Goal: Information Seeking & Learning: Find contact information

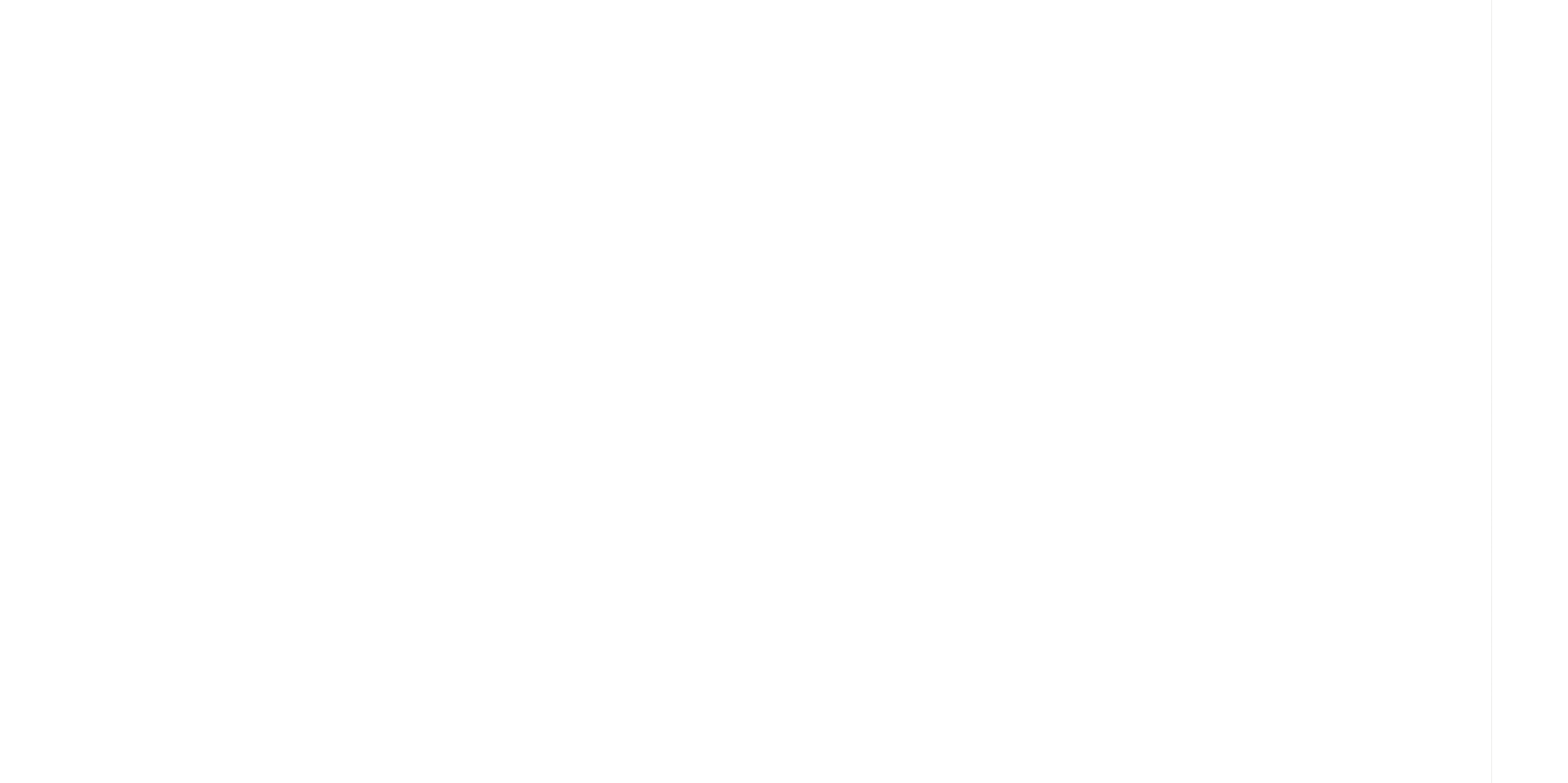
scroll to position [7, 0]
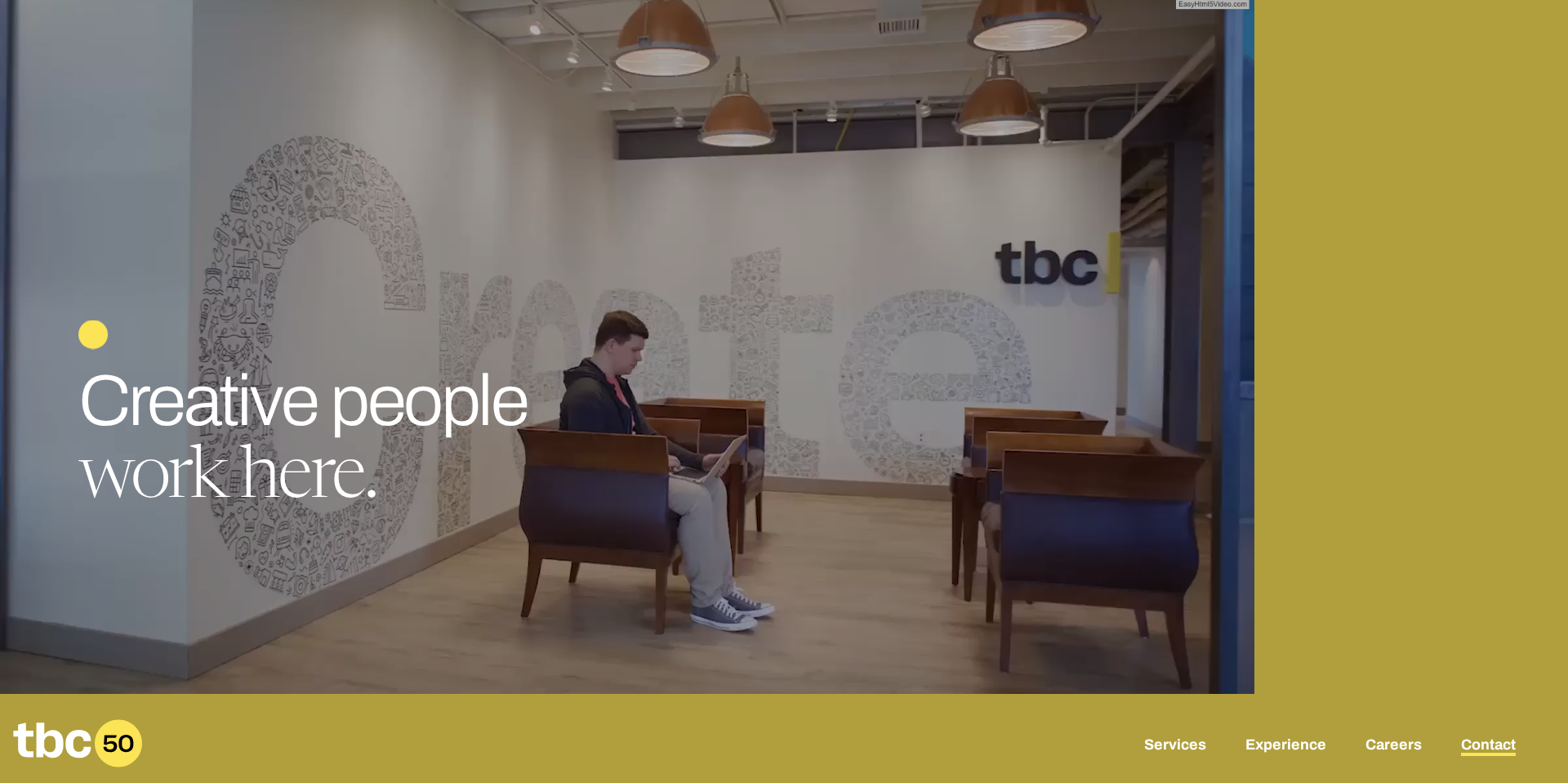
click at [1254, 693] on link "Contact" at bounding box center [1488, 745] width 55 height 19
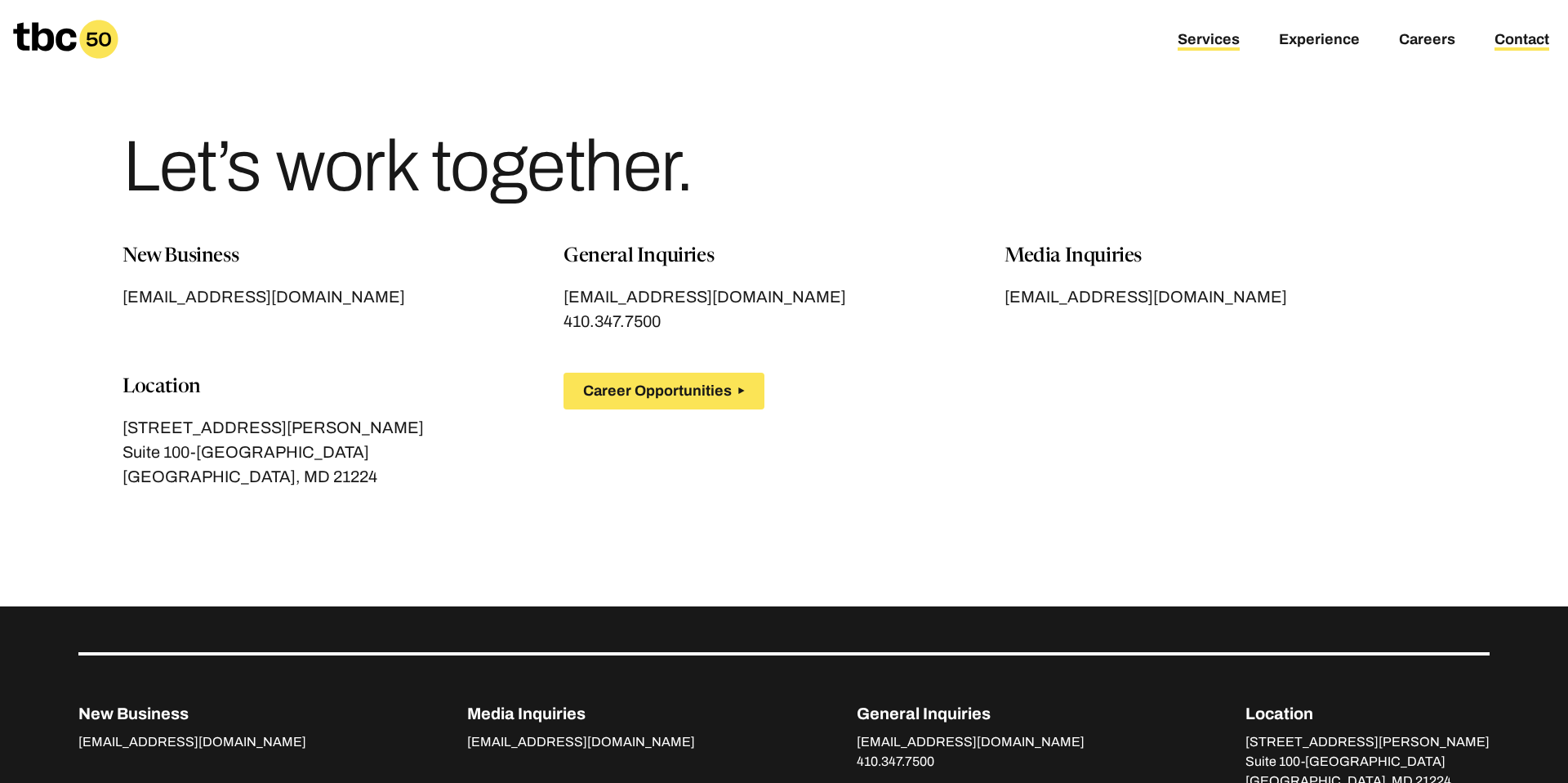
click at [1222, 40] on link "Services" at bounding box center [1209, 40] width 63 height 19
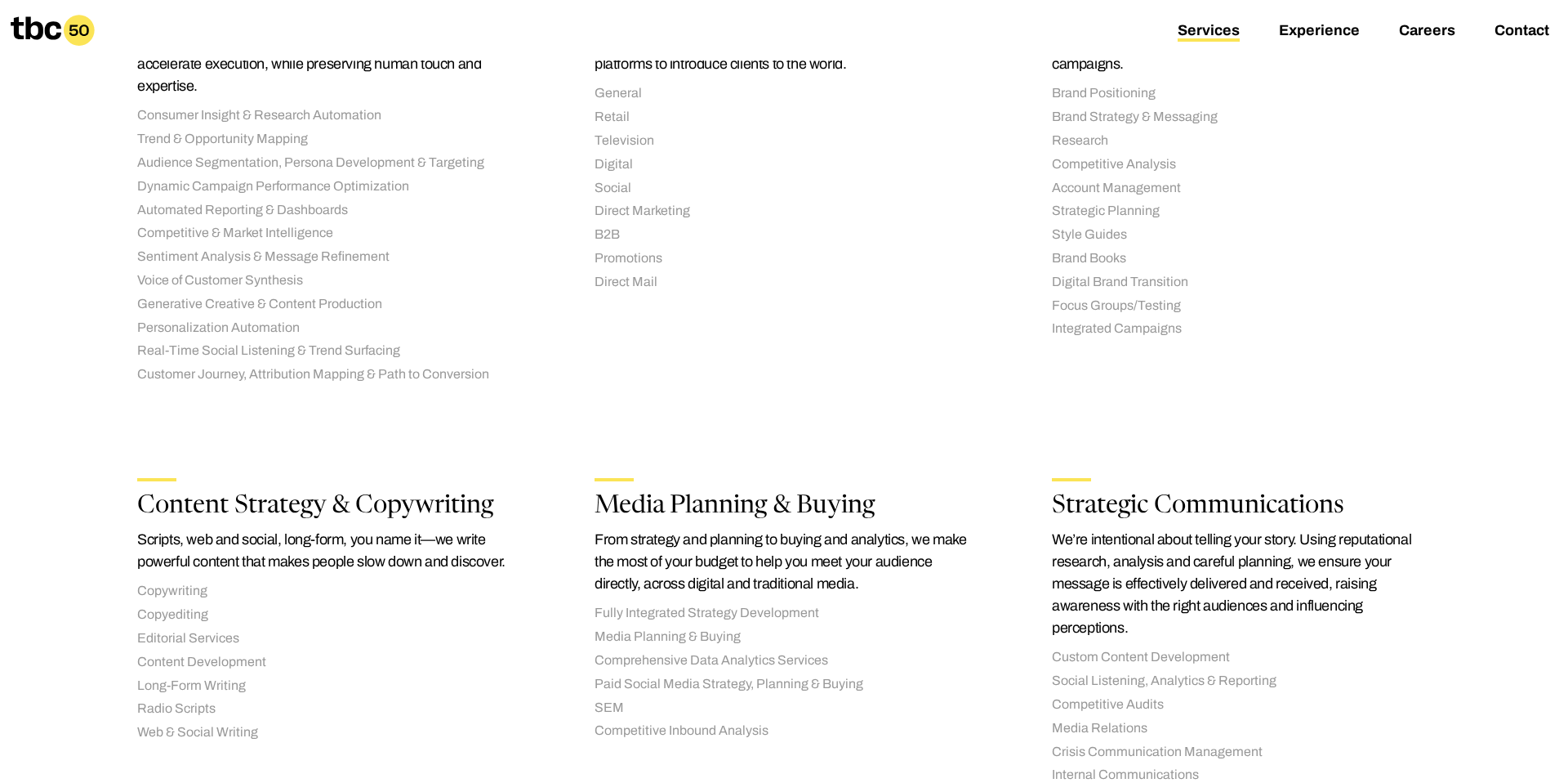
scroll to position [486, 0]
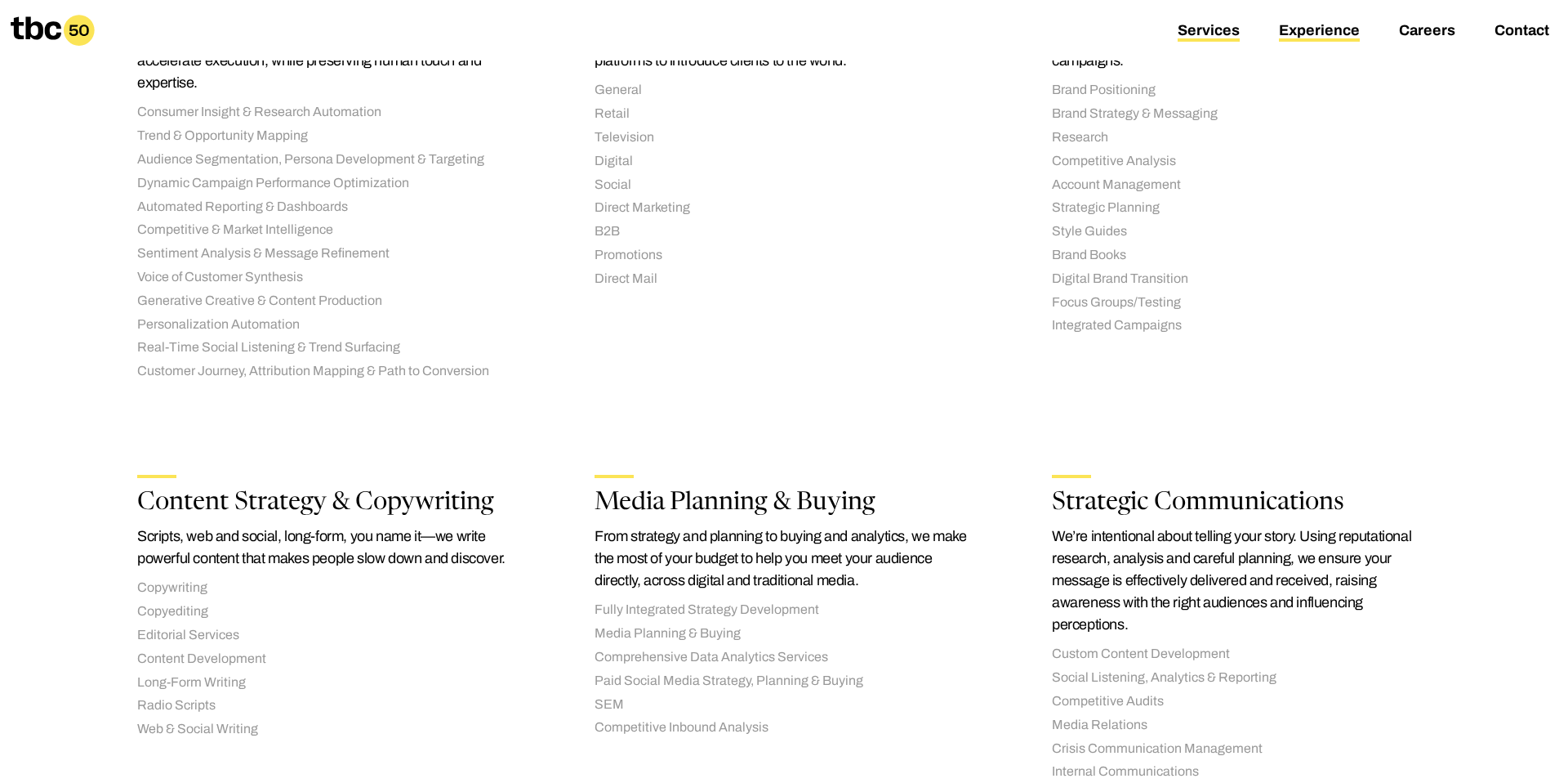
click at [1254, 28] on link "Experience" at bounding box center [1320, 32] width 81 height 19
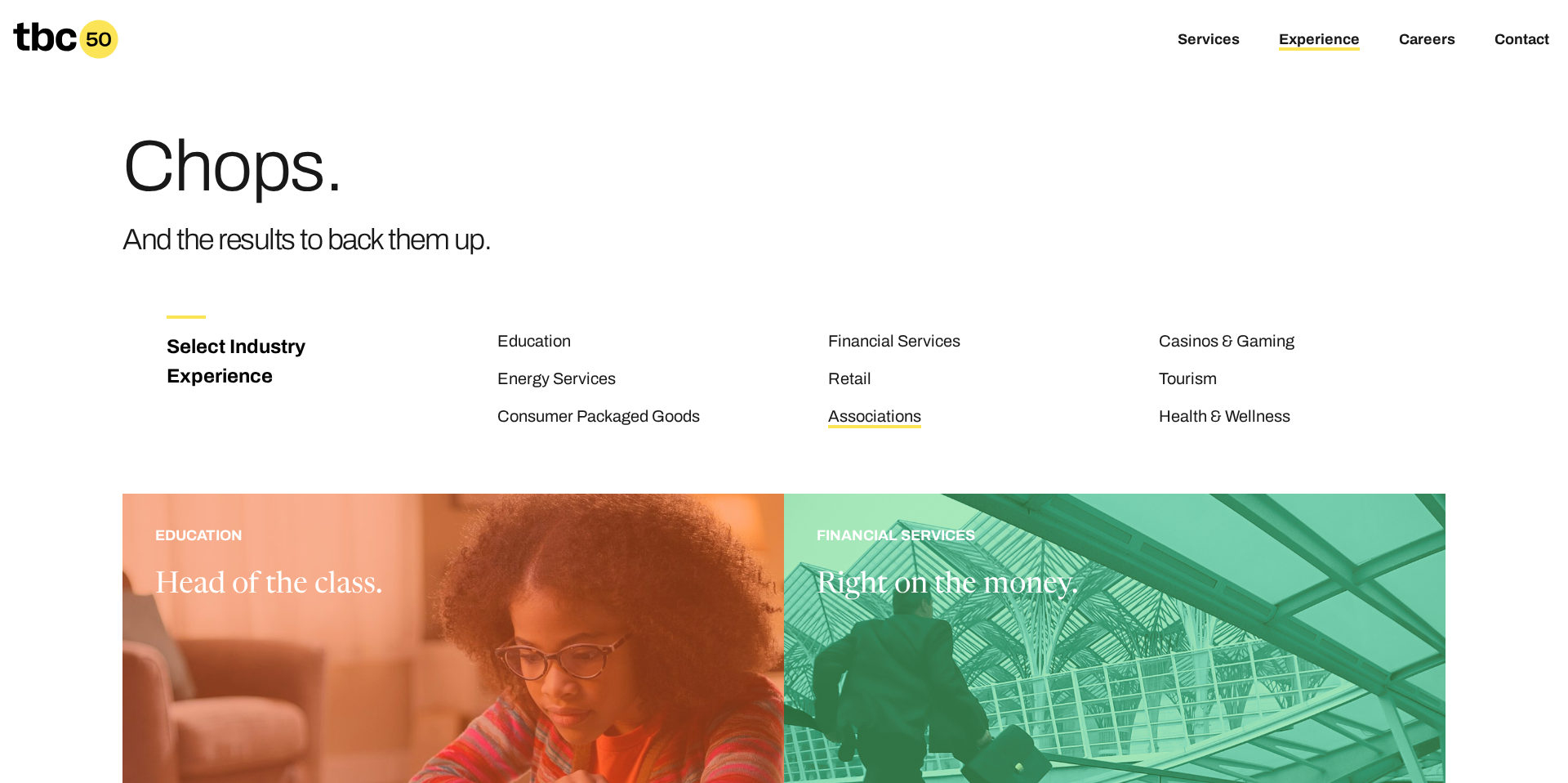
click at [873, 420] on link "Associations" at bounding box center [874, 417] width 93 height 21
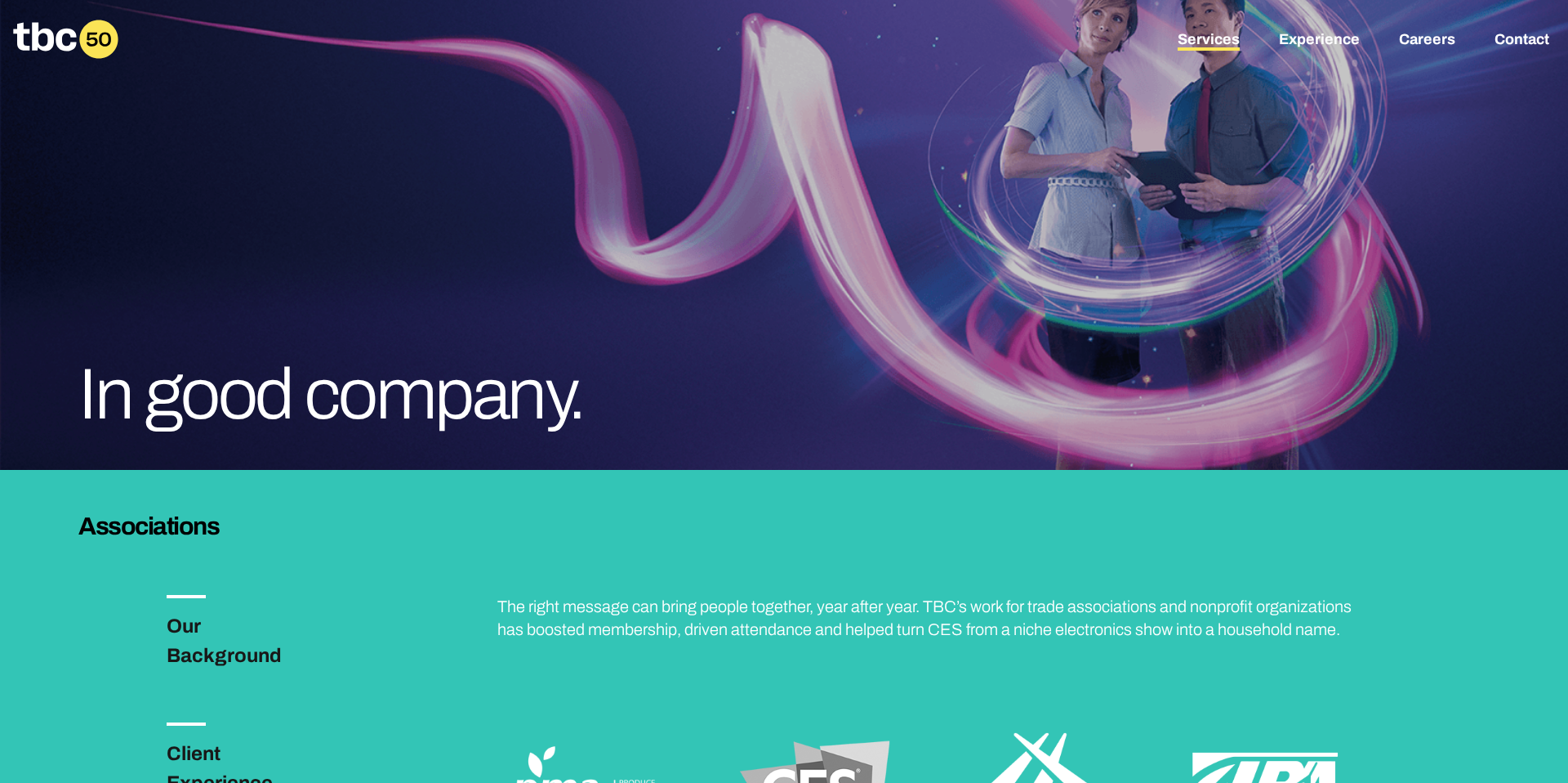
click at [1205, 40] on link "Services" at bounding box center [1209, 40] width 63 height 19
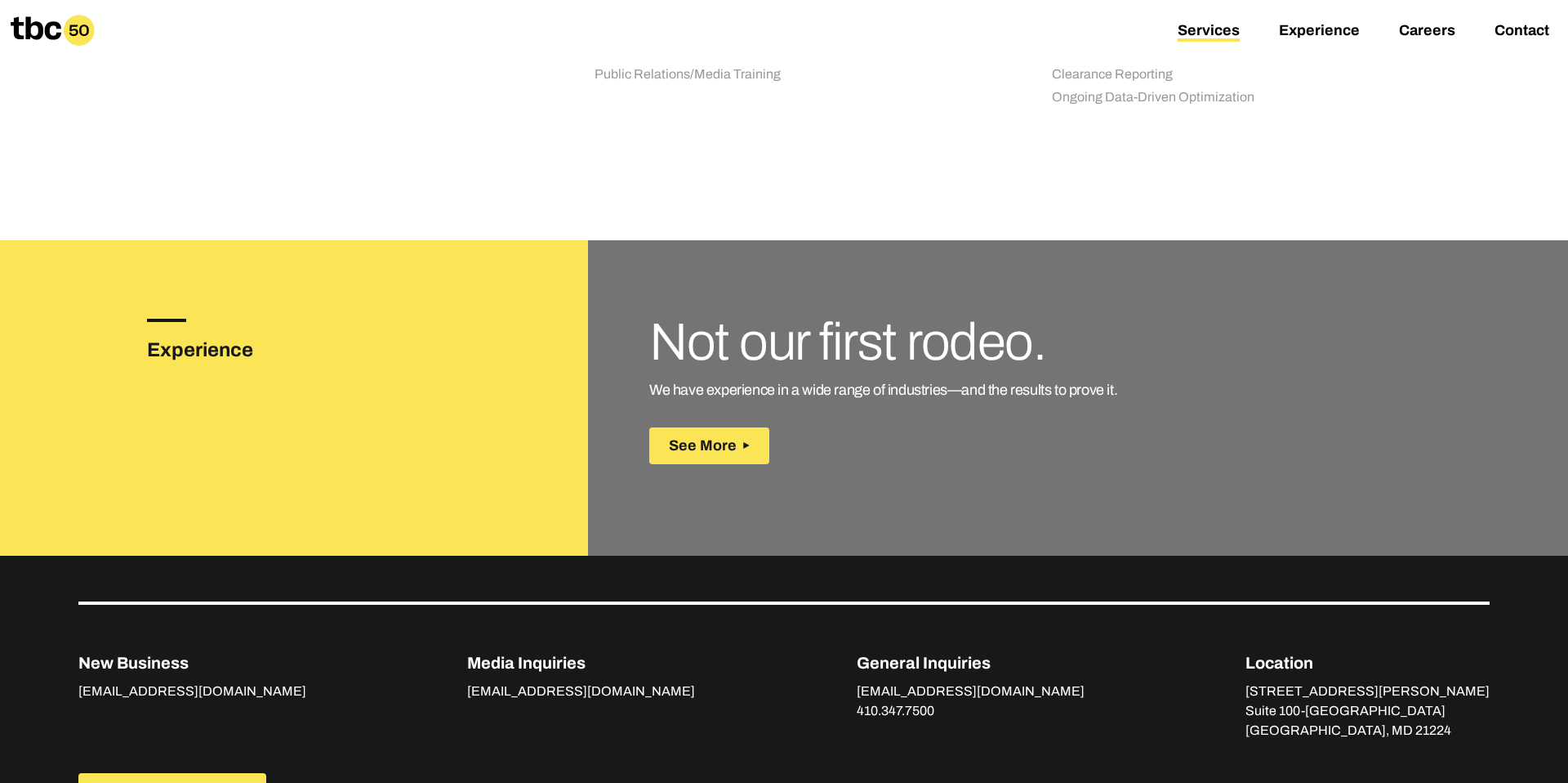
scroll to position [2283, 0]
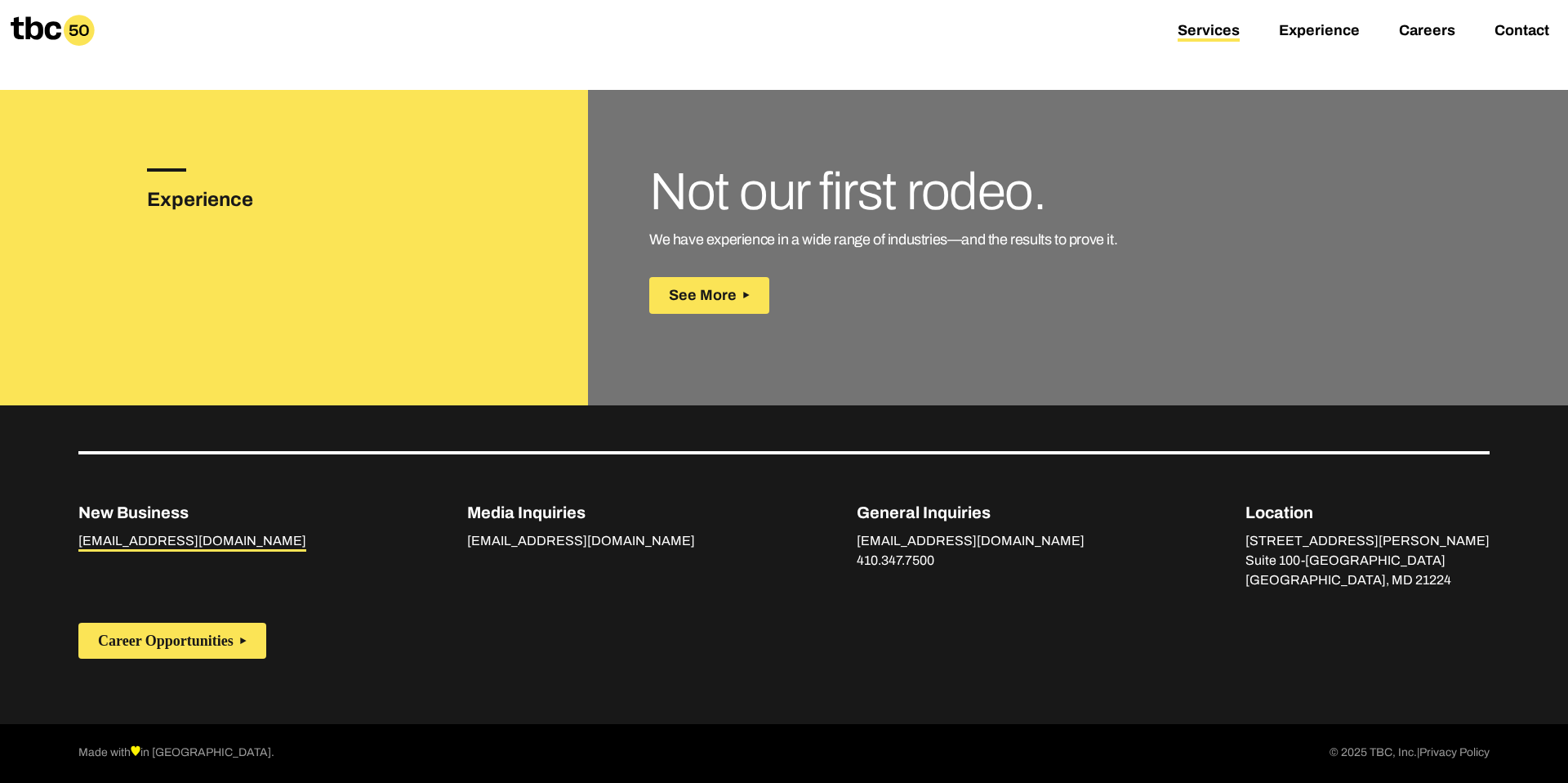
click at [126, 539] on link "[EMAIL_ADDRESS][DOMAIN_NAME]" at bounding box center [192, 543] width 228 height 18
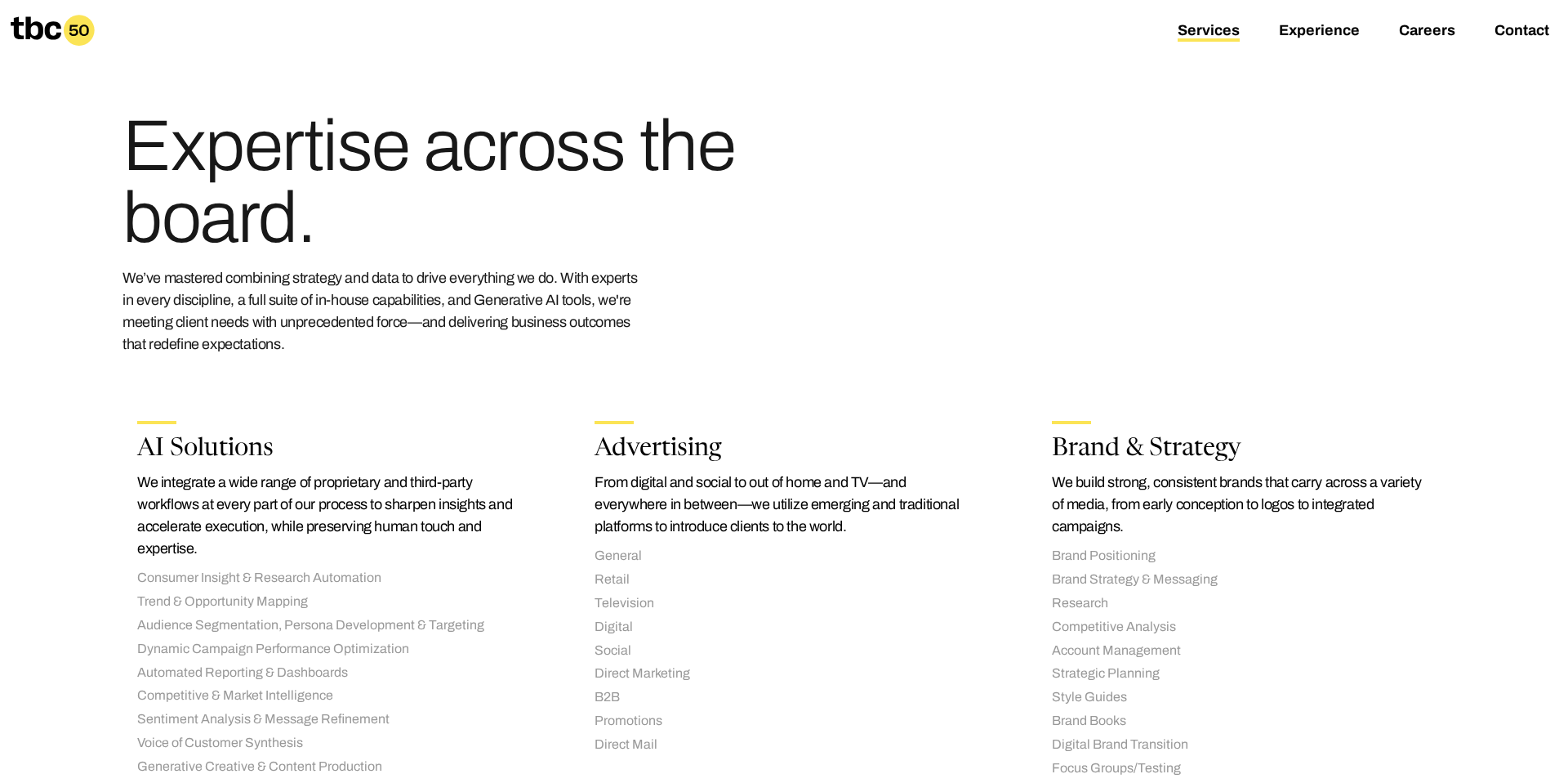
scroll to position [0, 0]
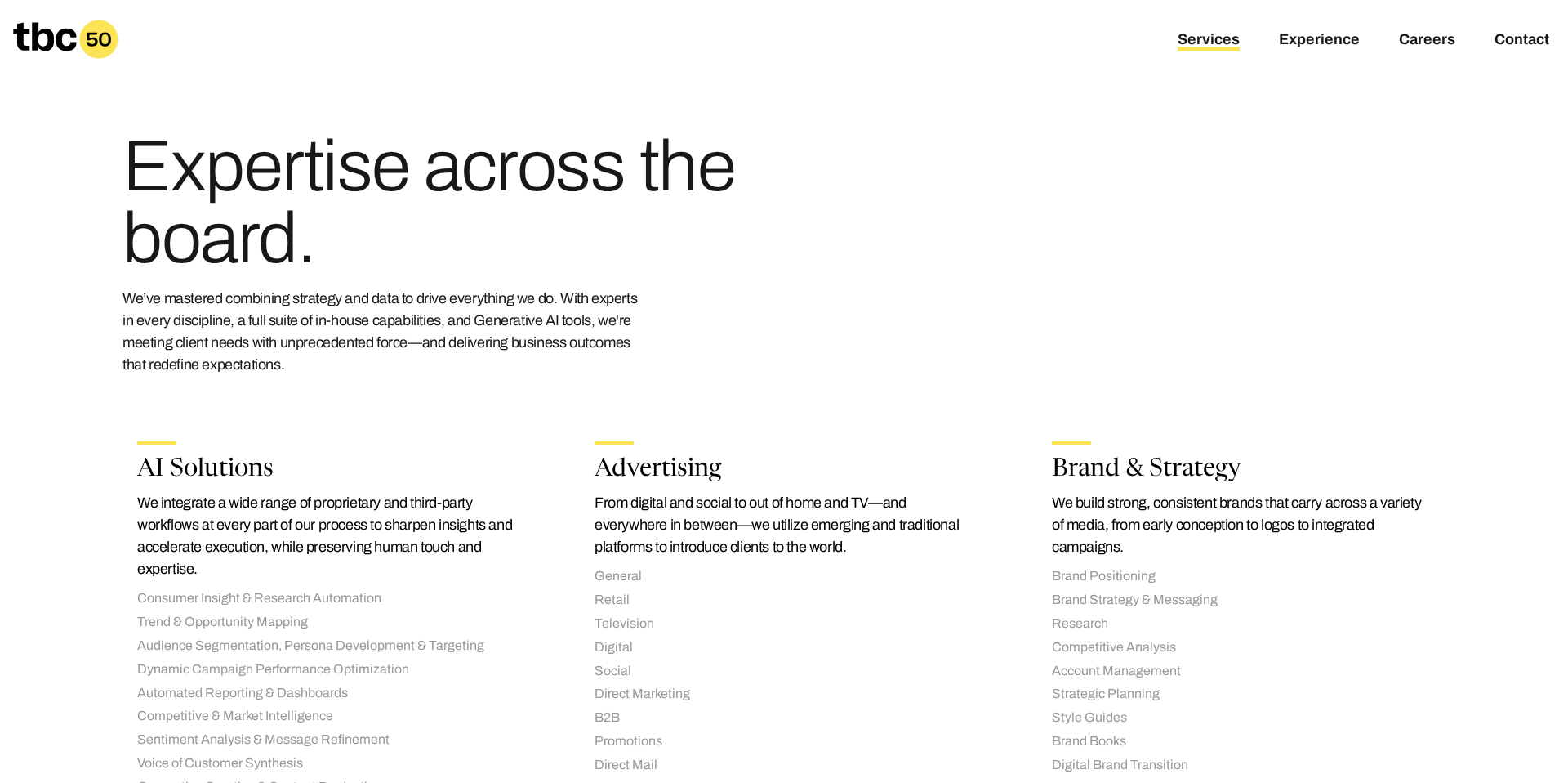
click at [1202, 42] on link "Services" at bounding box center [1209, 40] width 63 height 19
click at [1229, 36] on link "Services" at bounding box center [1209, 40] width 63 height 19
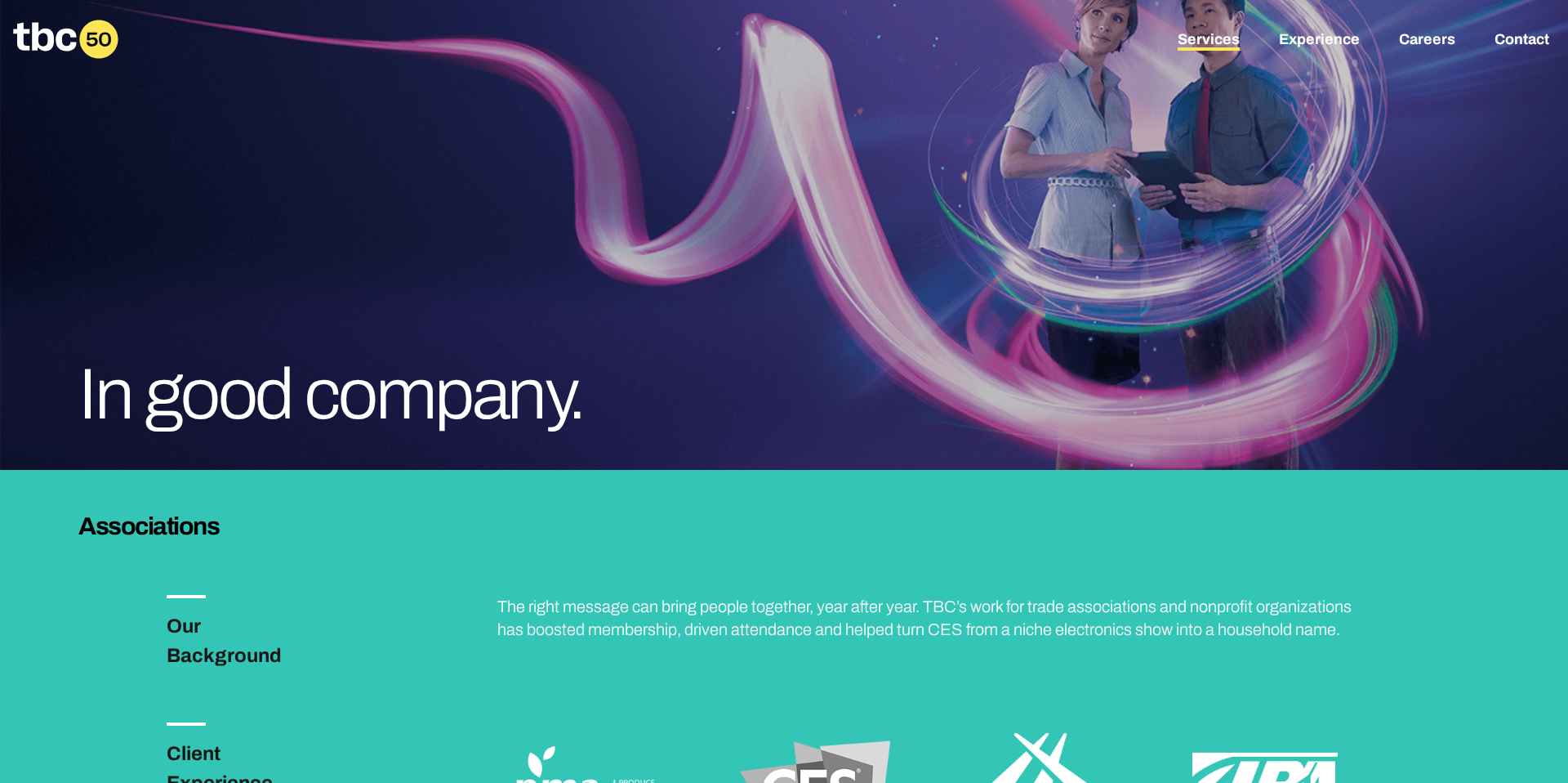
click at [1203, 46] on link "Services" at bounding box center [1209, 40] width 63 height 19
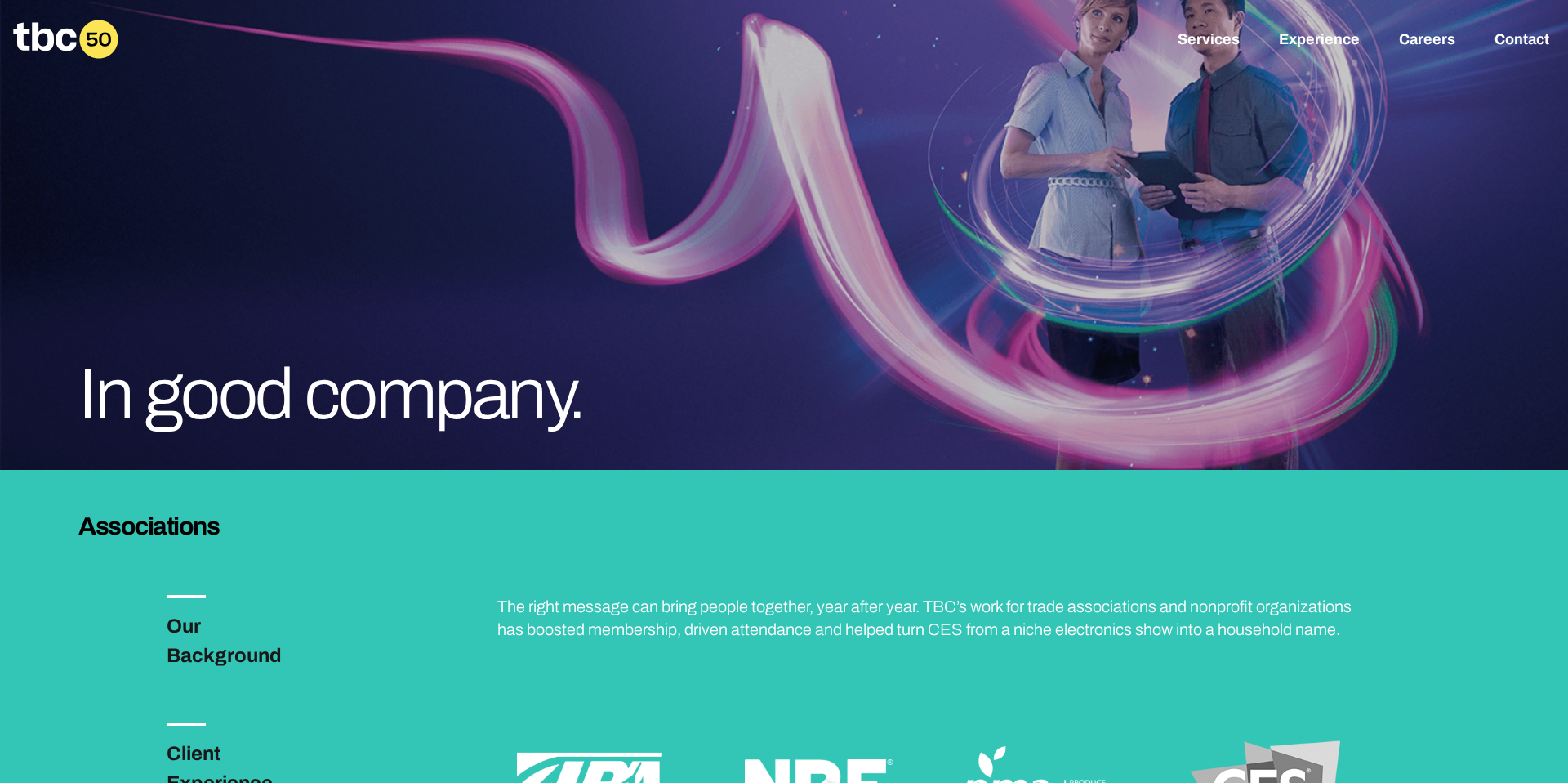
click at [47, 38] on icon at bounding box center [66, 38] width 106 height 39
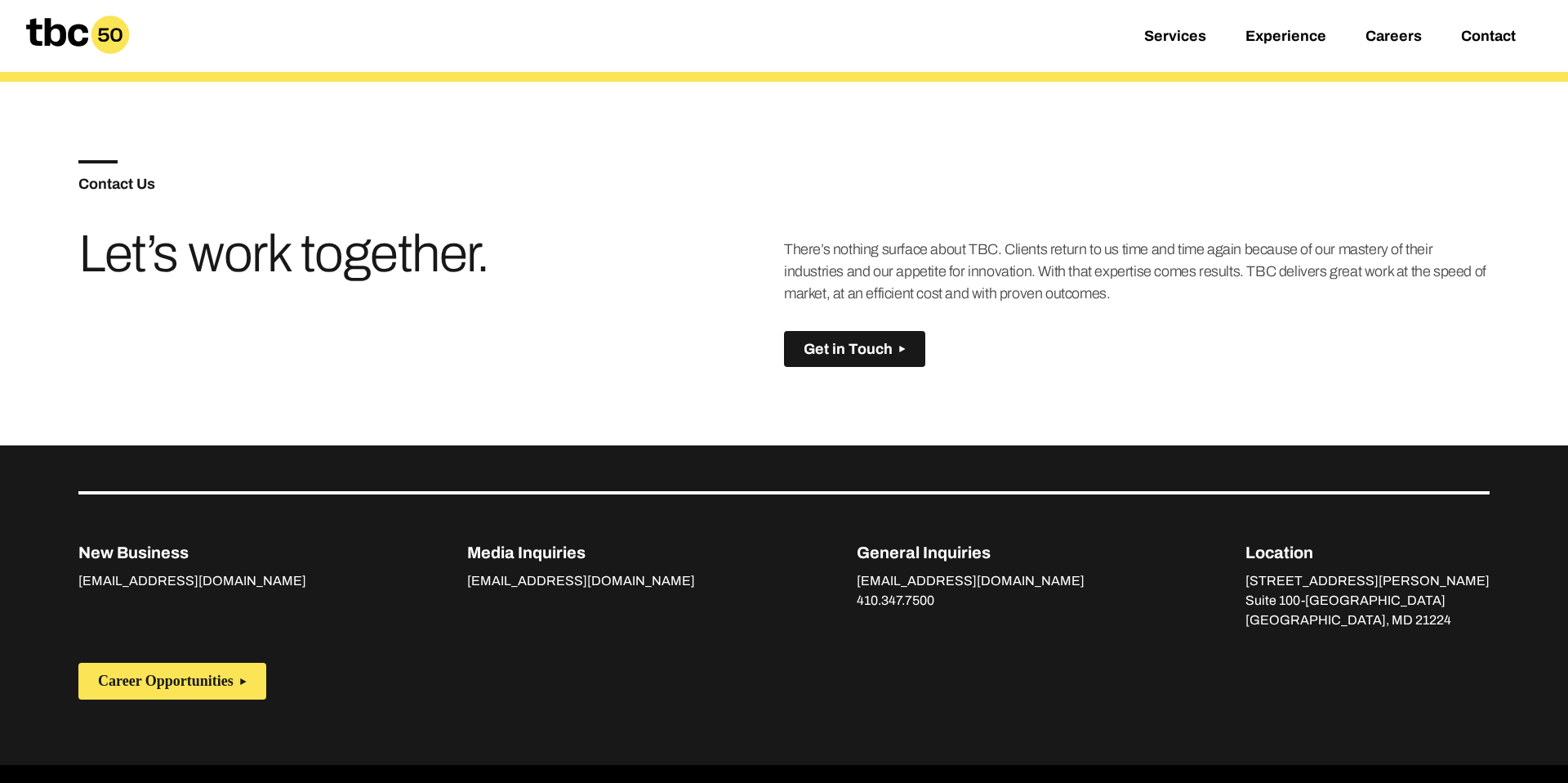
scroll to position [1150, 0]
